Goal: Find specific page/section: Find specific page/section

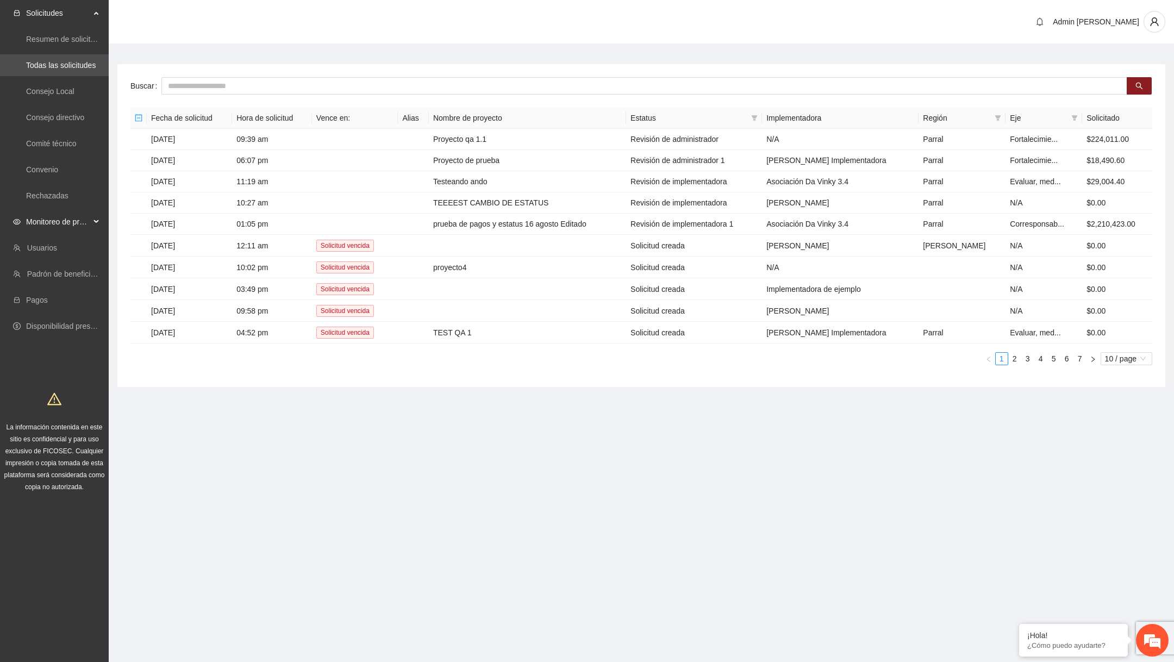
click at [62, 216] on span "Monitoreo de proyectos" at bounding box center [58, 222] width 64 height 22
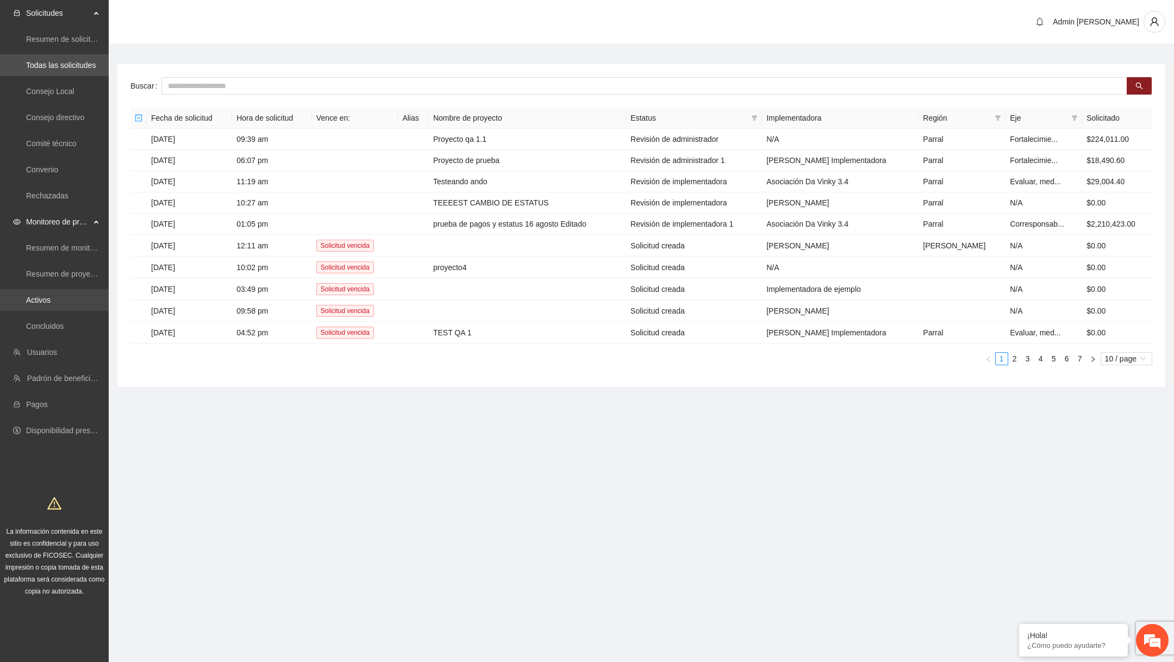
click at [35, 301] on link "Activos" at bounding box center [38, 300] width 24 height 9
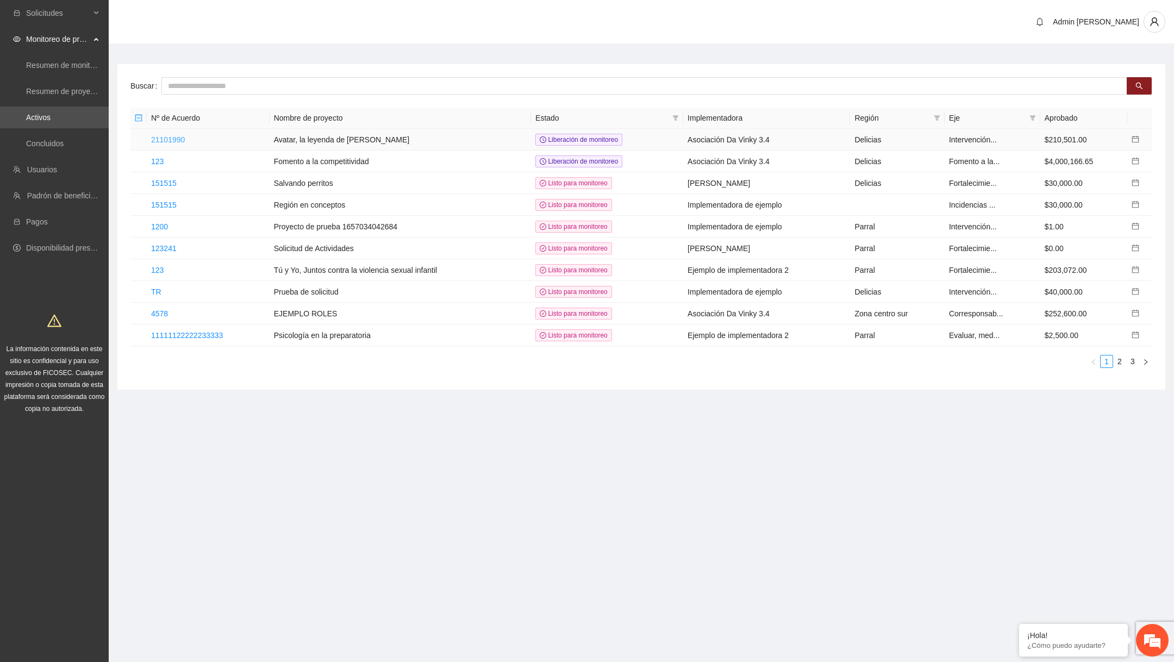
click at [184, 141] on link "21101990" at bounding box center [168, 139] width 34 height 9
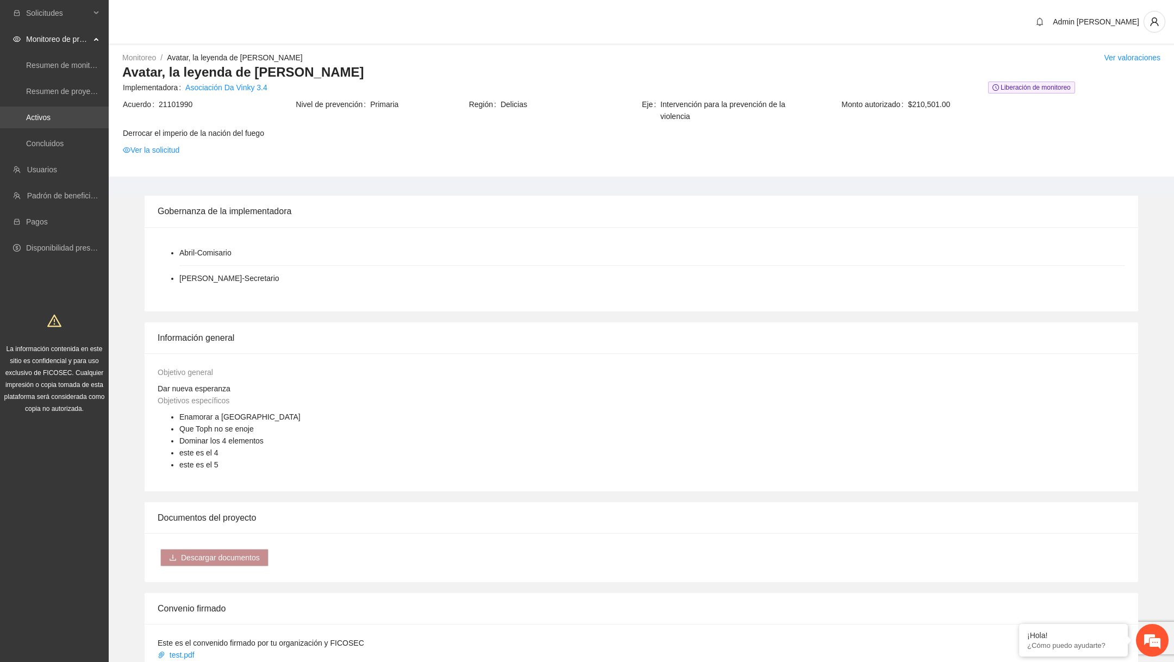
click at [49, 122] on link "Activos" at bounding box center [38, 117] width 24 height 9
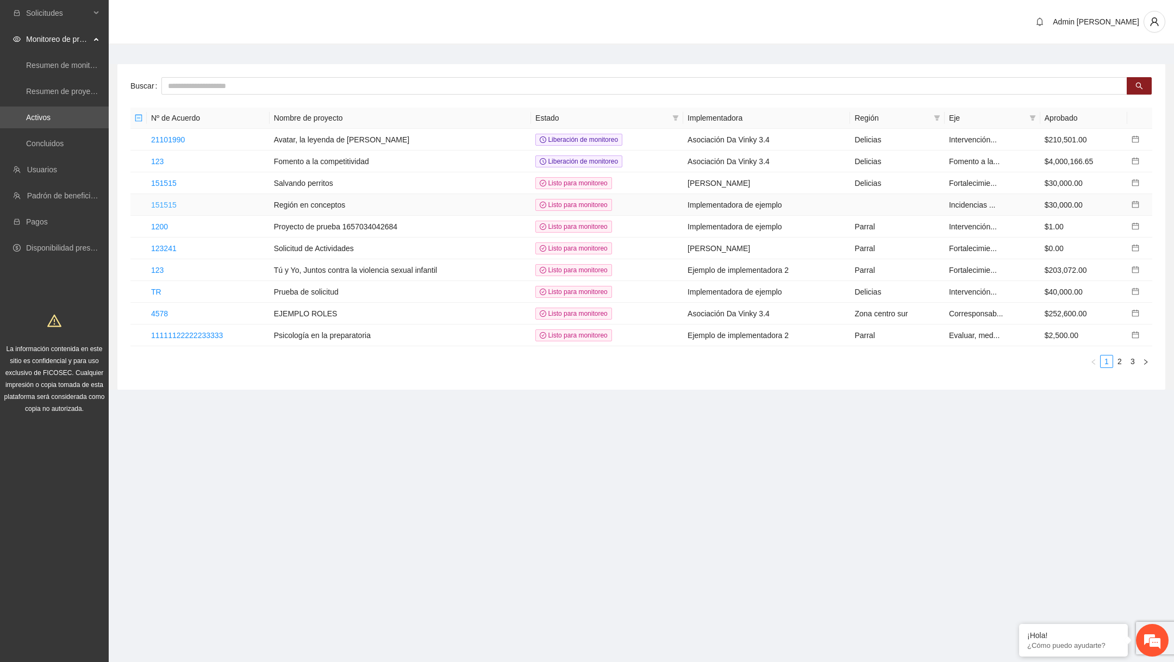
click at [158, 201] on link "151515" at bounding box center [164, 205] width 26 height 9
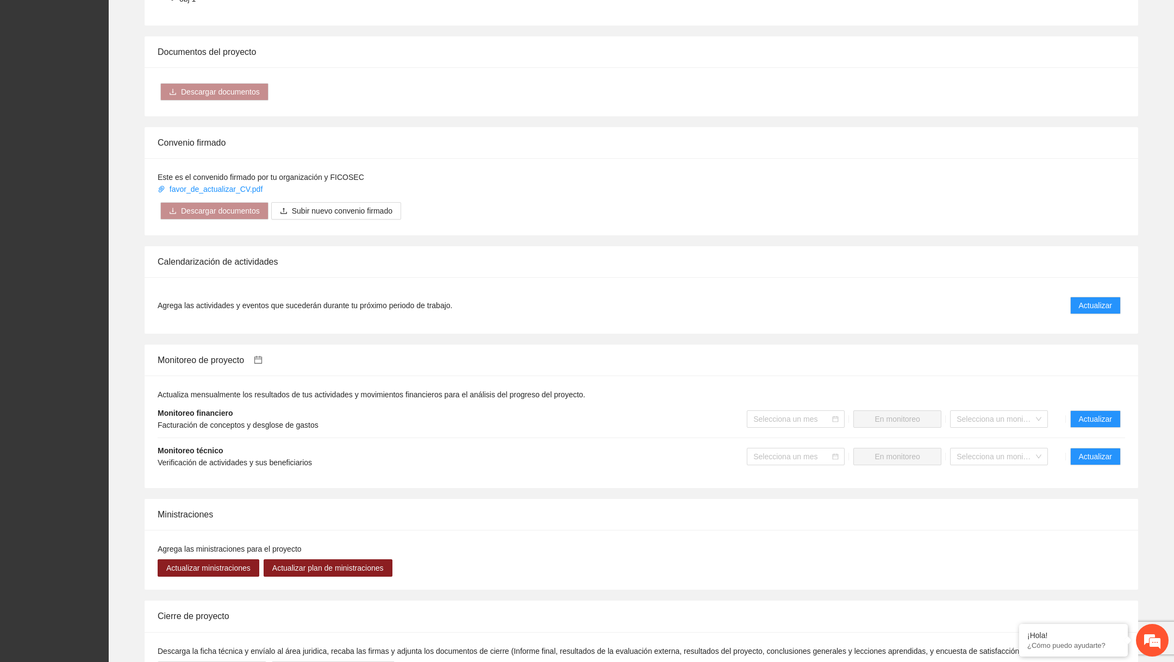
scroll to position [619, 0]
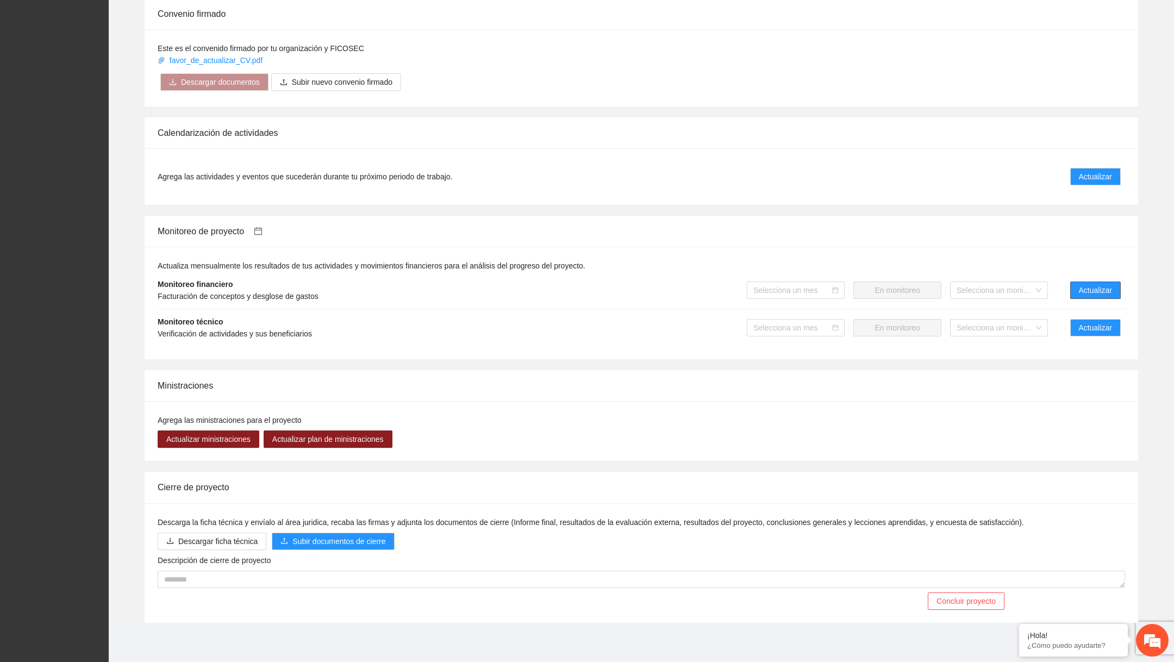
click at [1098, 293] on span "Actualizar" at bounding box center [1095, 290] width 33 height 12
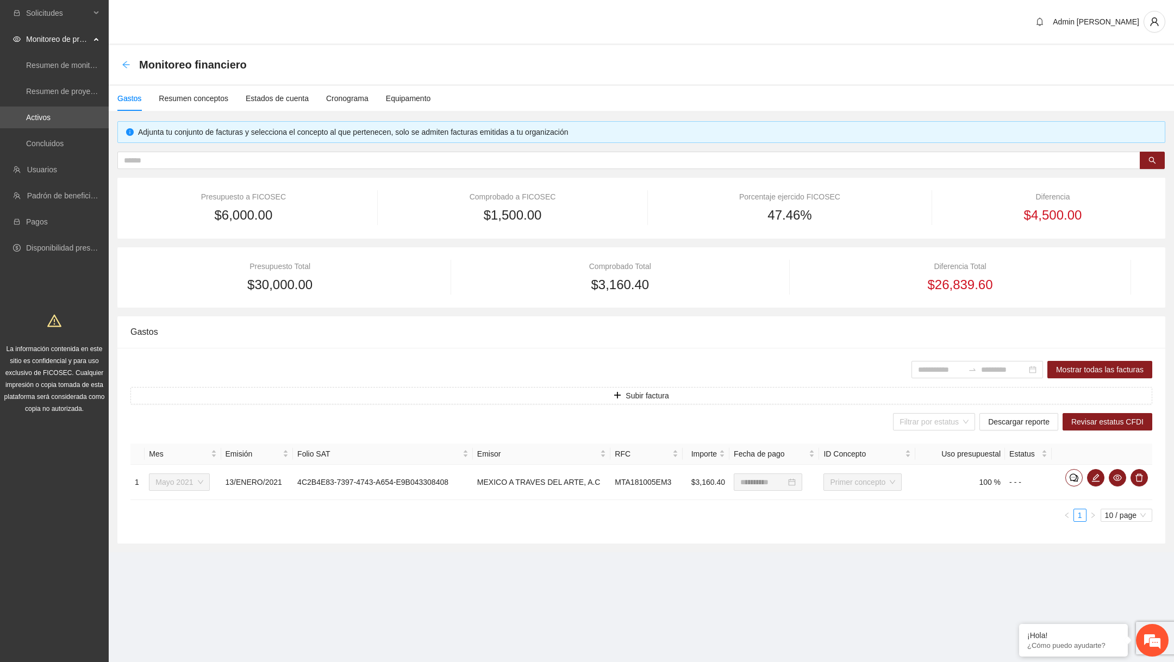
click at [126, 66] on icon "arrow-left" at bounding box center [126, 64] width 9 height 9
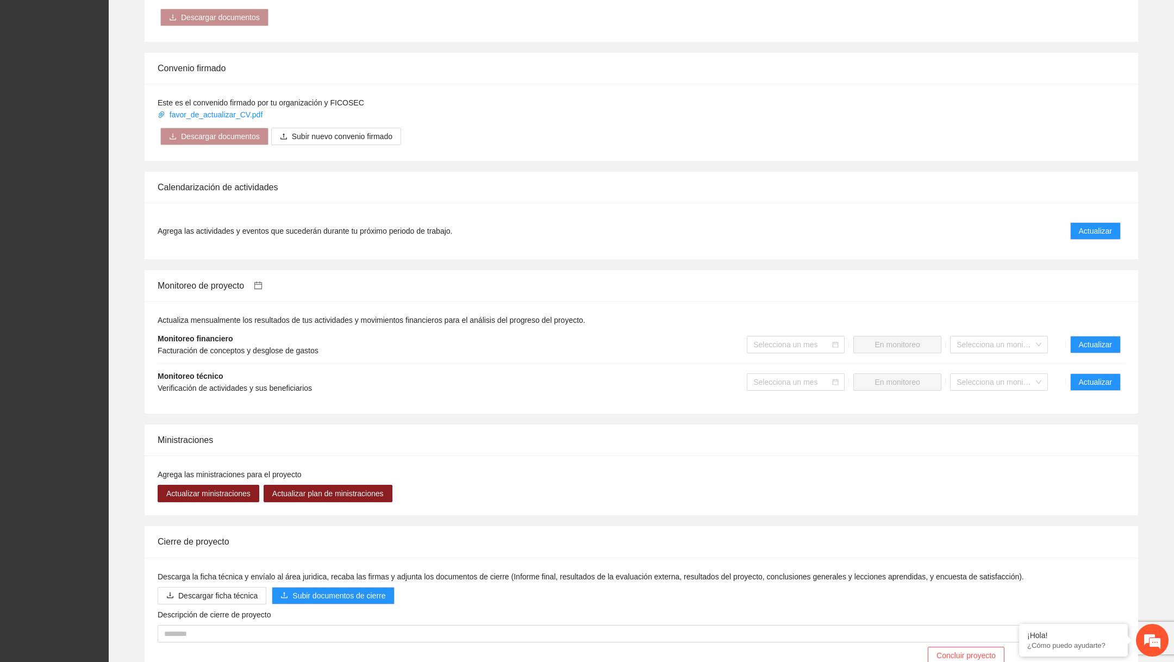
scroll to position [619, 0]
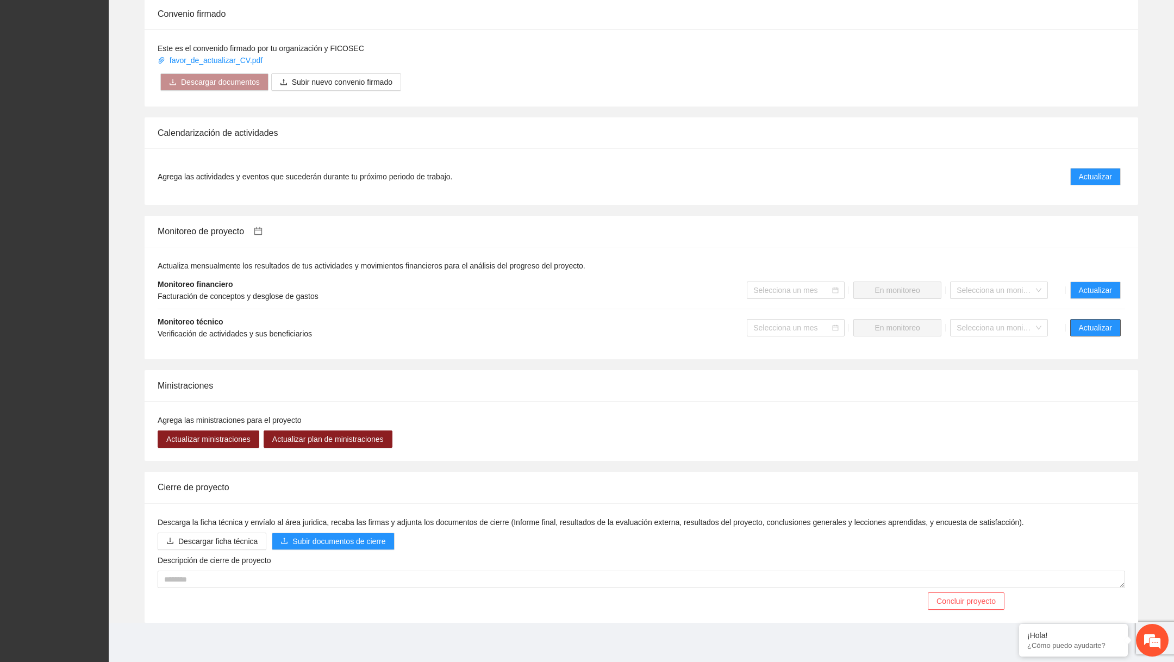
click at [1072, 320] on button "Actualizar" at bounding box center [1096, 327] width 51 height 17
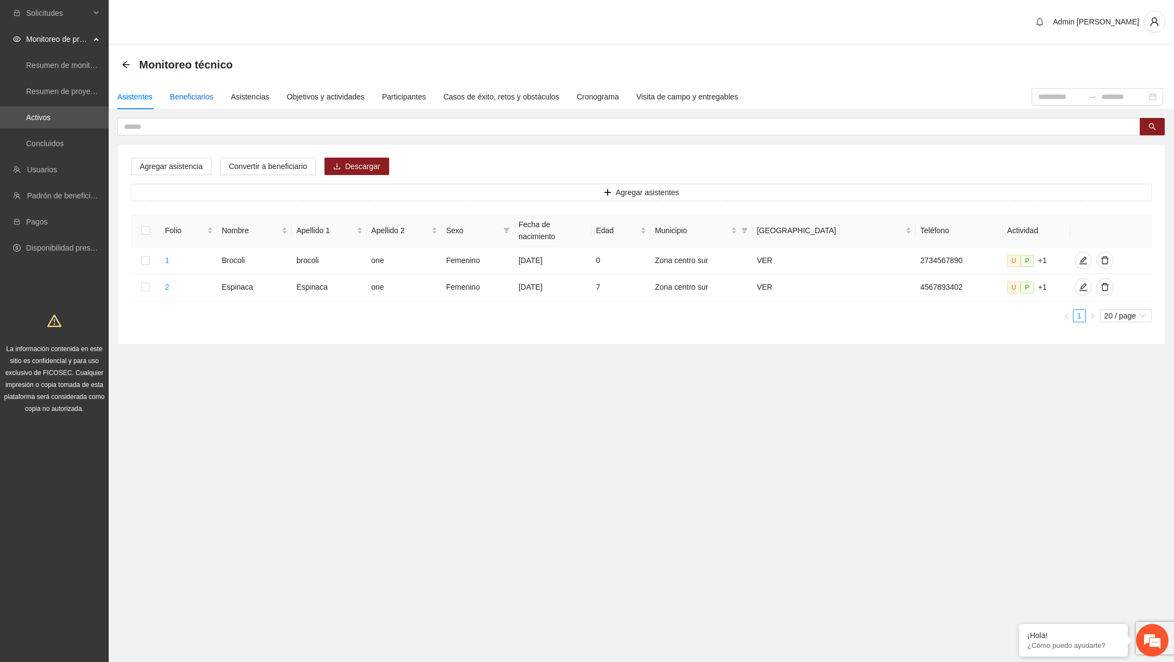
click at [181, 96] on div "Beneficiarios" at bounding box center [191, 97] width 43 height 12
